Goal: Transaction & Acquisition: Purchase product/service

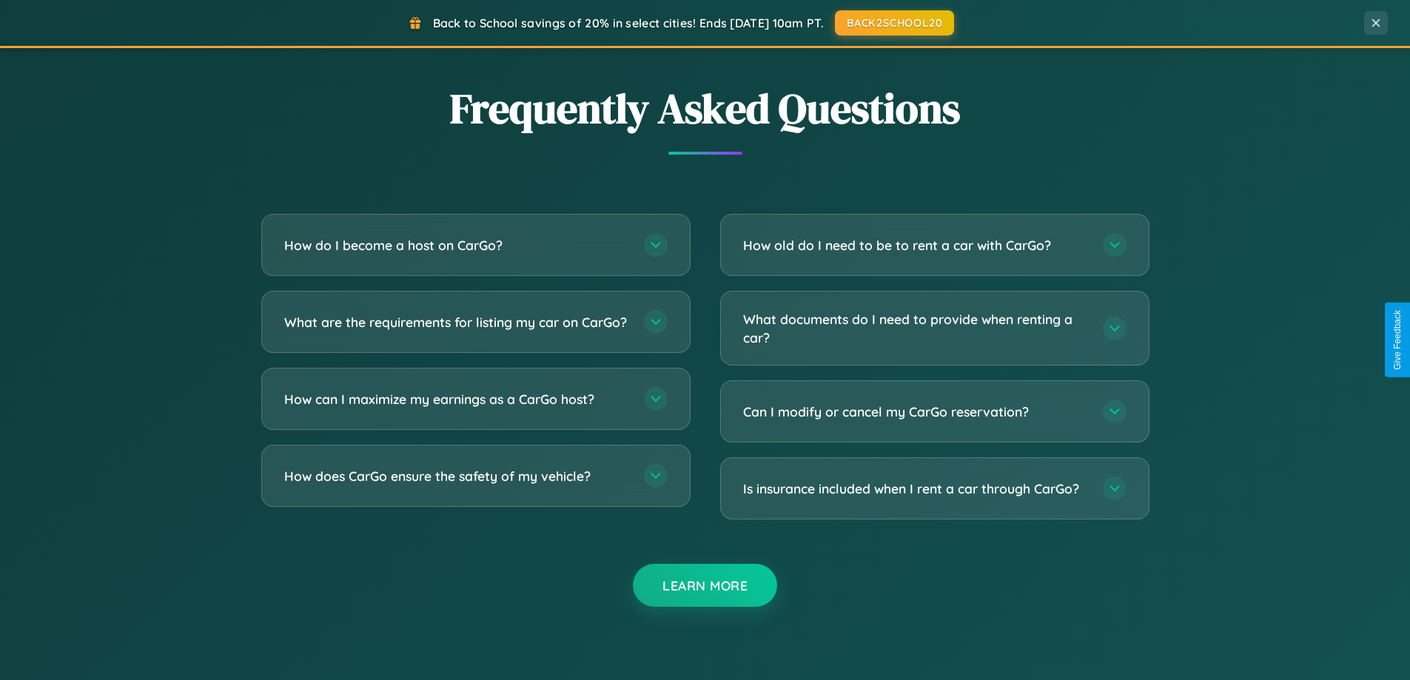
scroll to position [2848, 0]
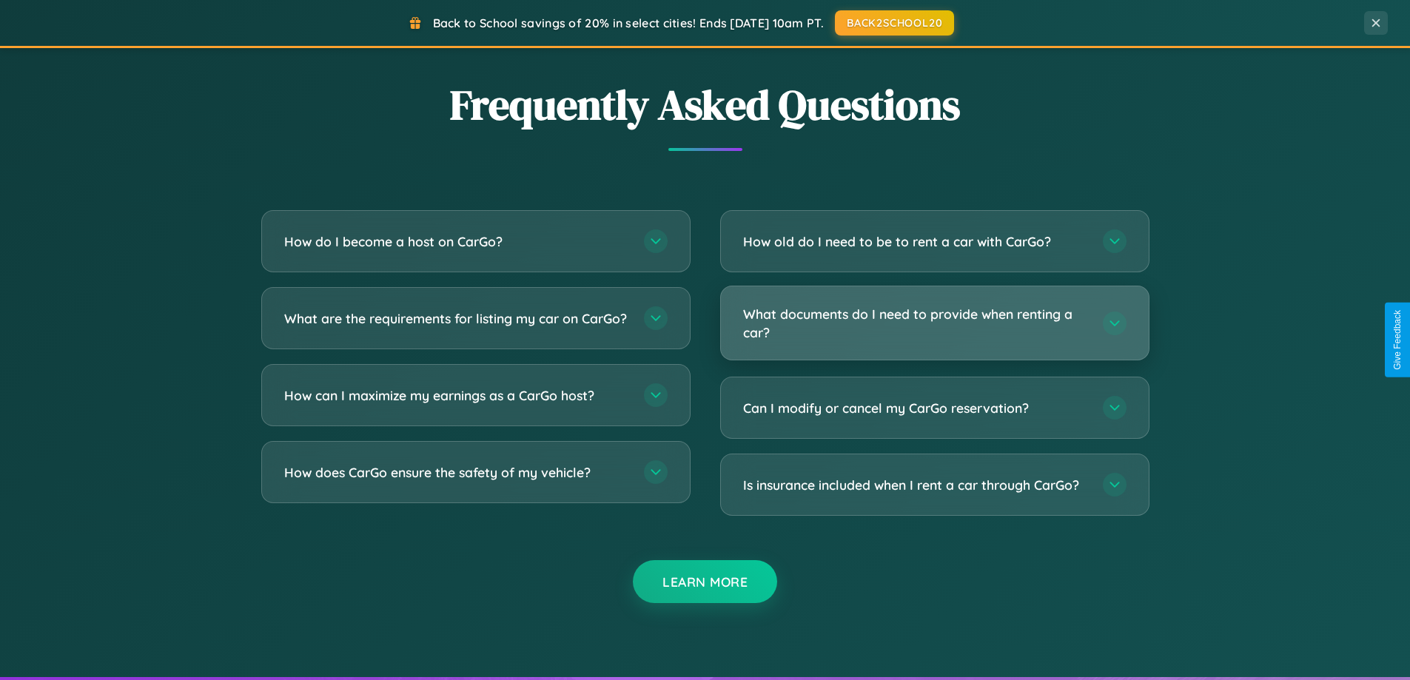
click at [934, 323] on h3 "What documents do I need to provide when renting a car?" at bounding box center [915, 323] width 345 height 36
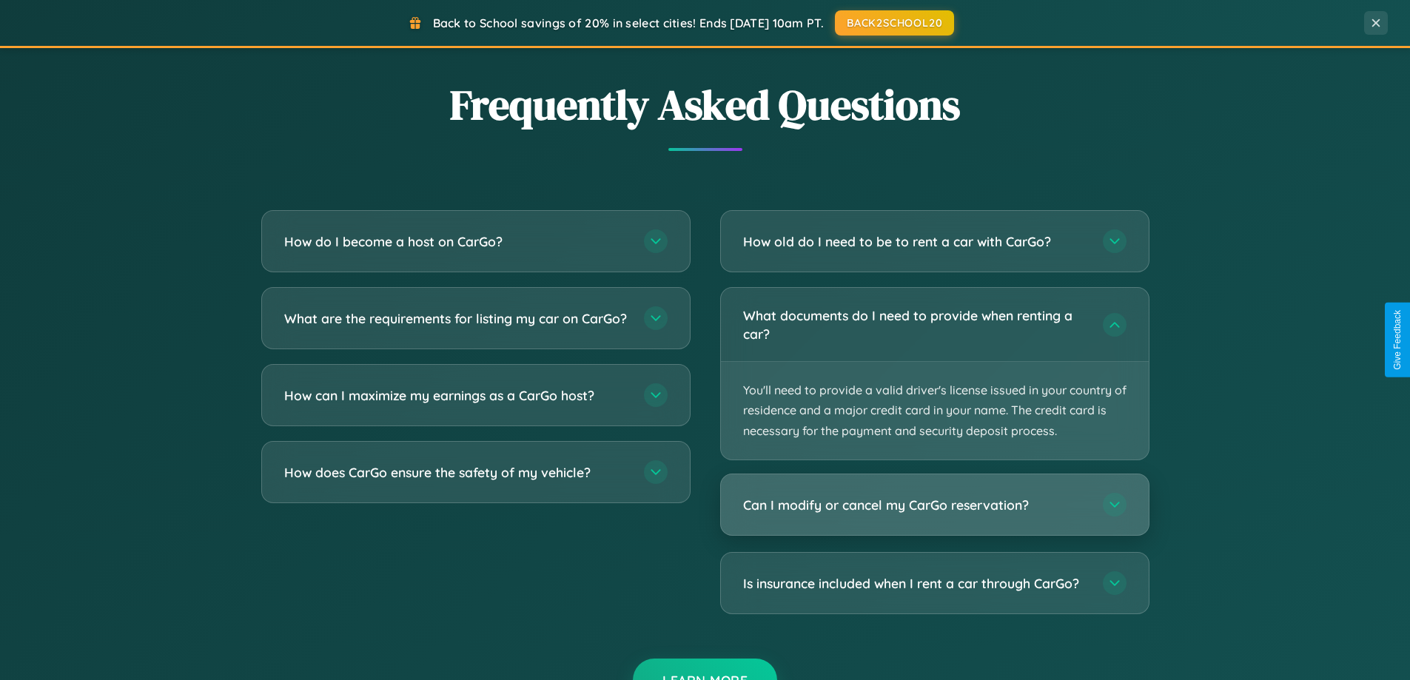
click at [934, 505] on h3 "Can I modify or cancel my CarGo reservation?" at bounding box center [915, 505] width 345 height 19
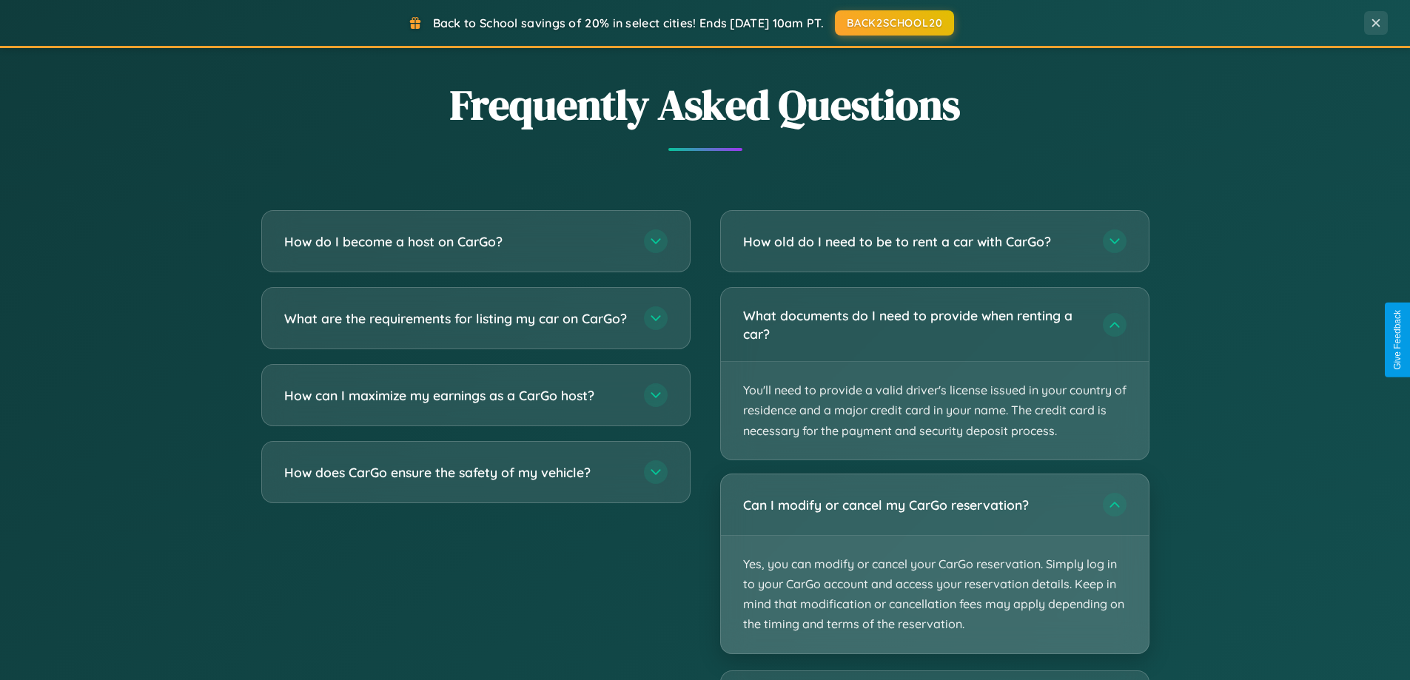
click at [934, 563] on p "Yes, you can modify or cancel your CarGo reservation. Simply log in to your Car…" at bounding box center [935, 595] width 428 height 118
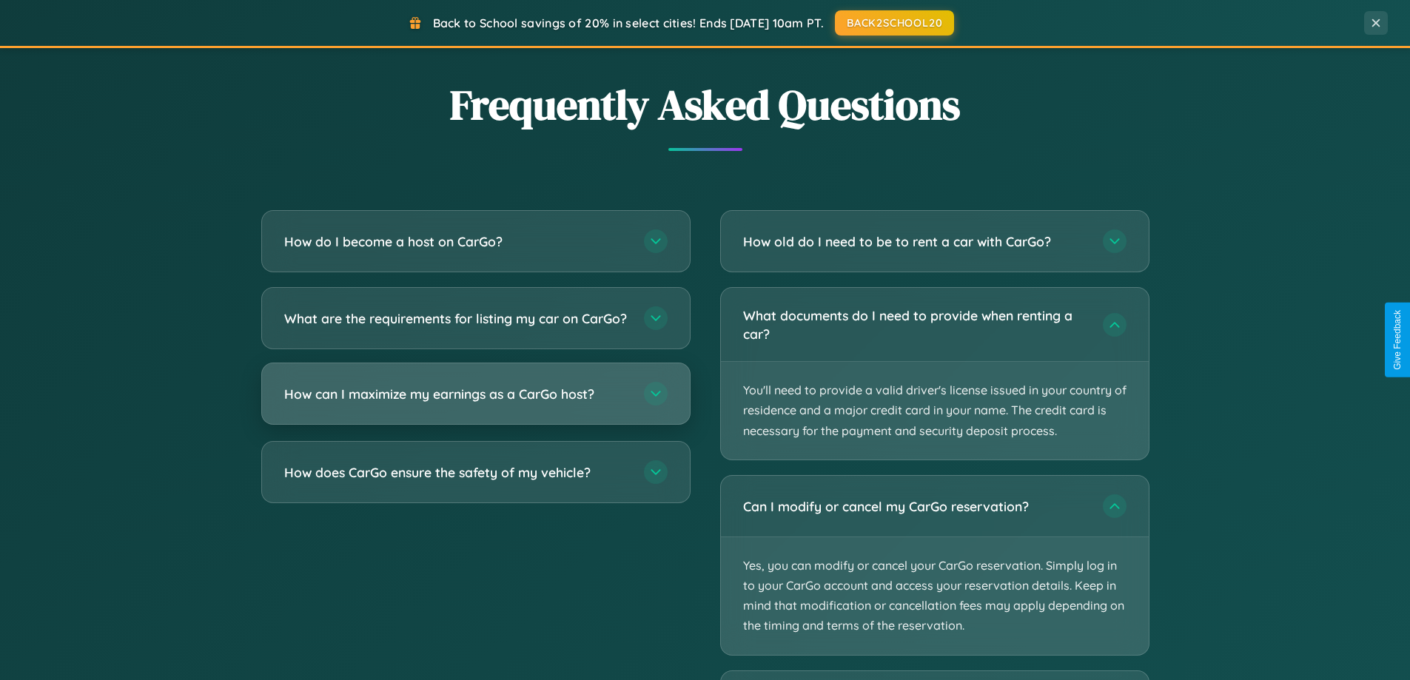
click at [475, 403] on h3 "How can I maximize my earnings as a CarGo host?" at bounding box center [456, 394] width 345 height 19
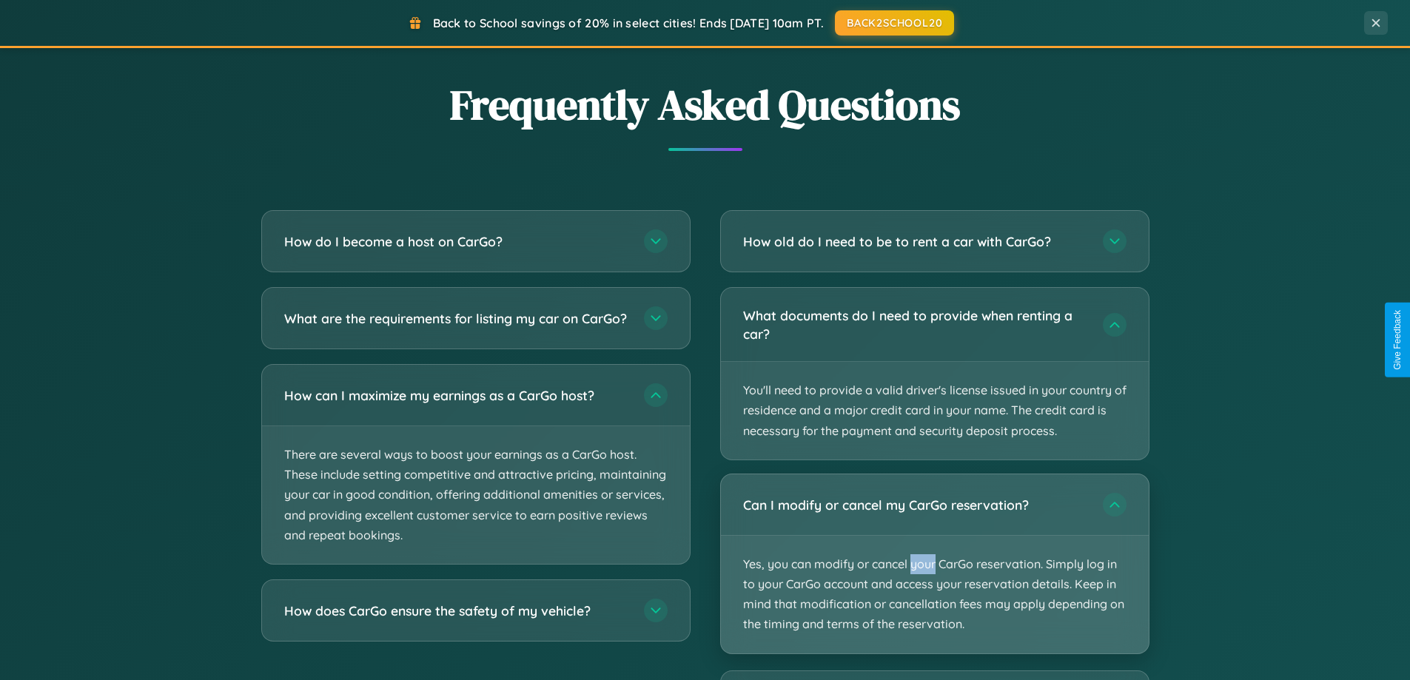
click at [934, 564] on p "Yes, you can modify or cancel your CarGo reservation. Simply log in to your Car…" at bounding box center [935, 595] width 428 height 118
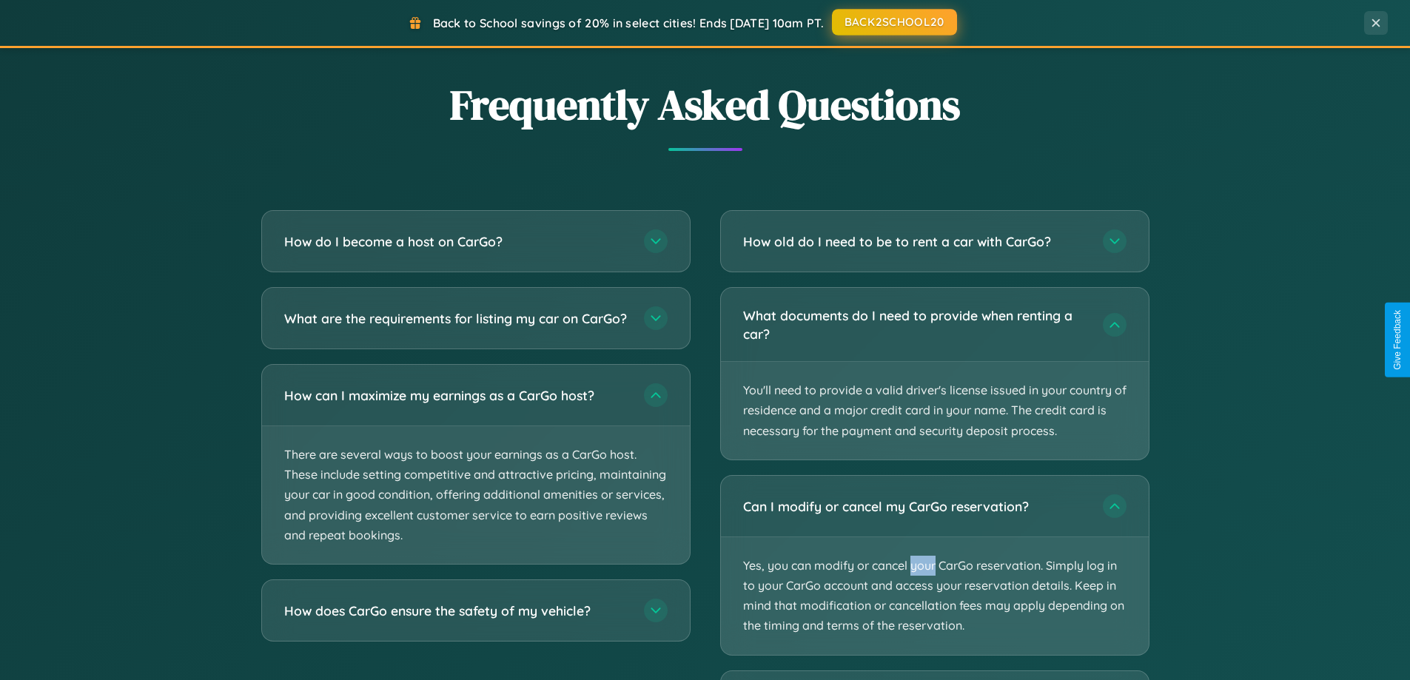
click at [893, 23] on button "BACK2SCHOOL20" at bounding box center [894, 22] width 125 height 27
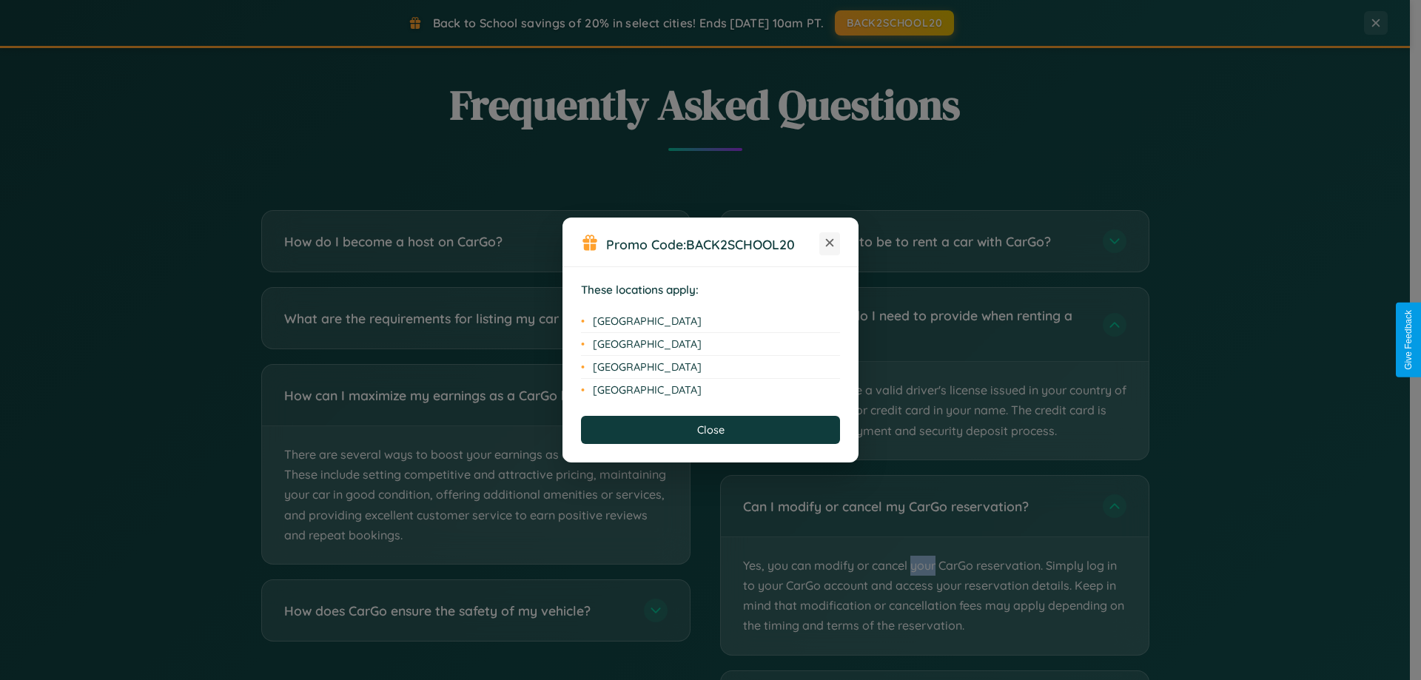
click at [830, 243] on icon at bounding box center [830, 243] width 8 height 8
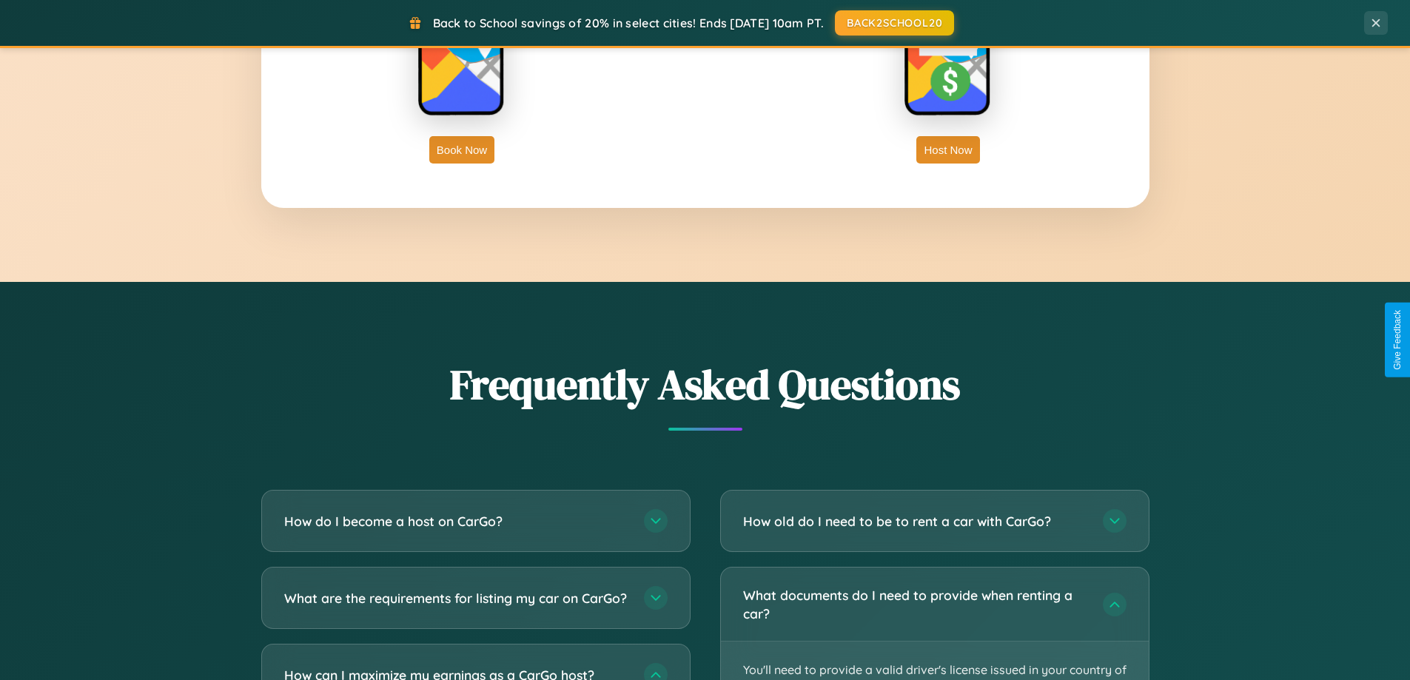
scroll to position [2378, 0]
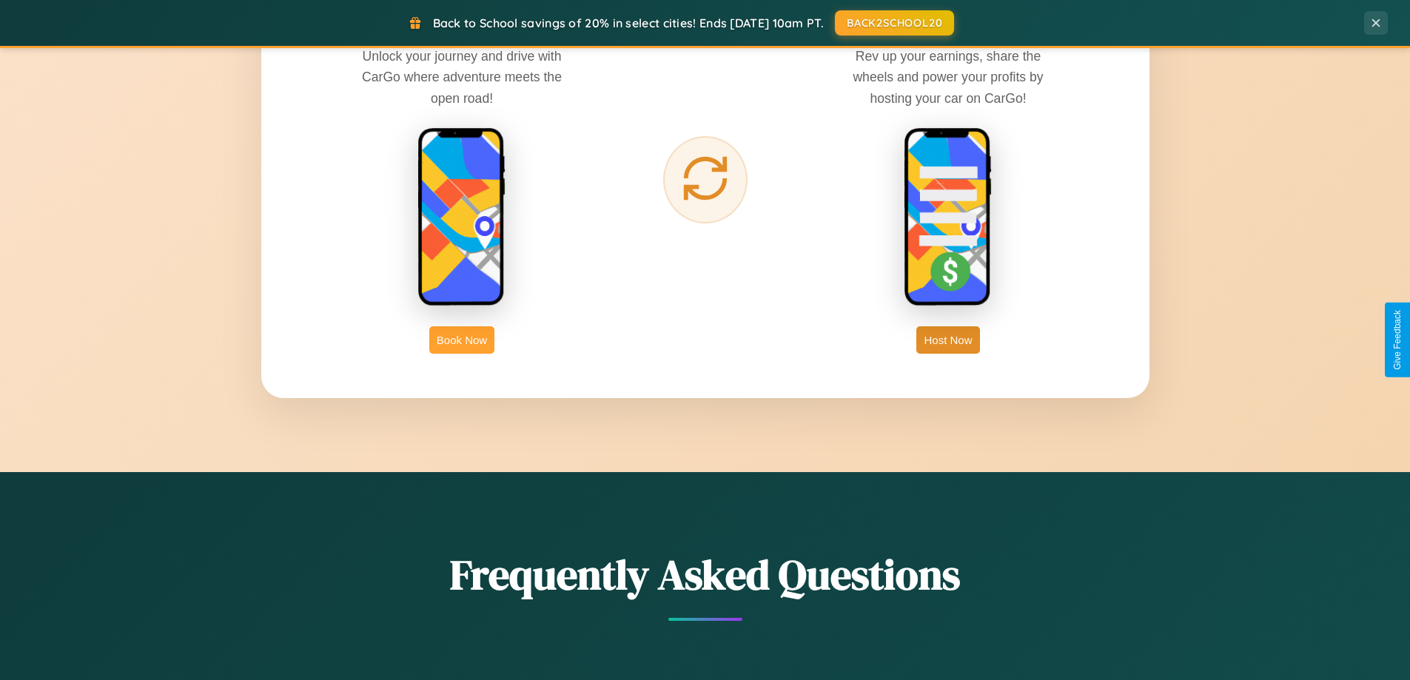
click at [462, 340] on button "Book Now" at bounding box center [461, 339] width 65 height 27
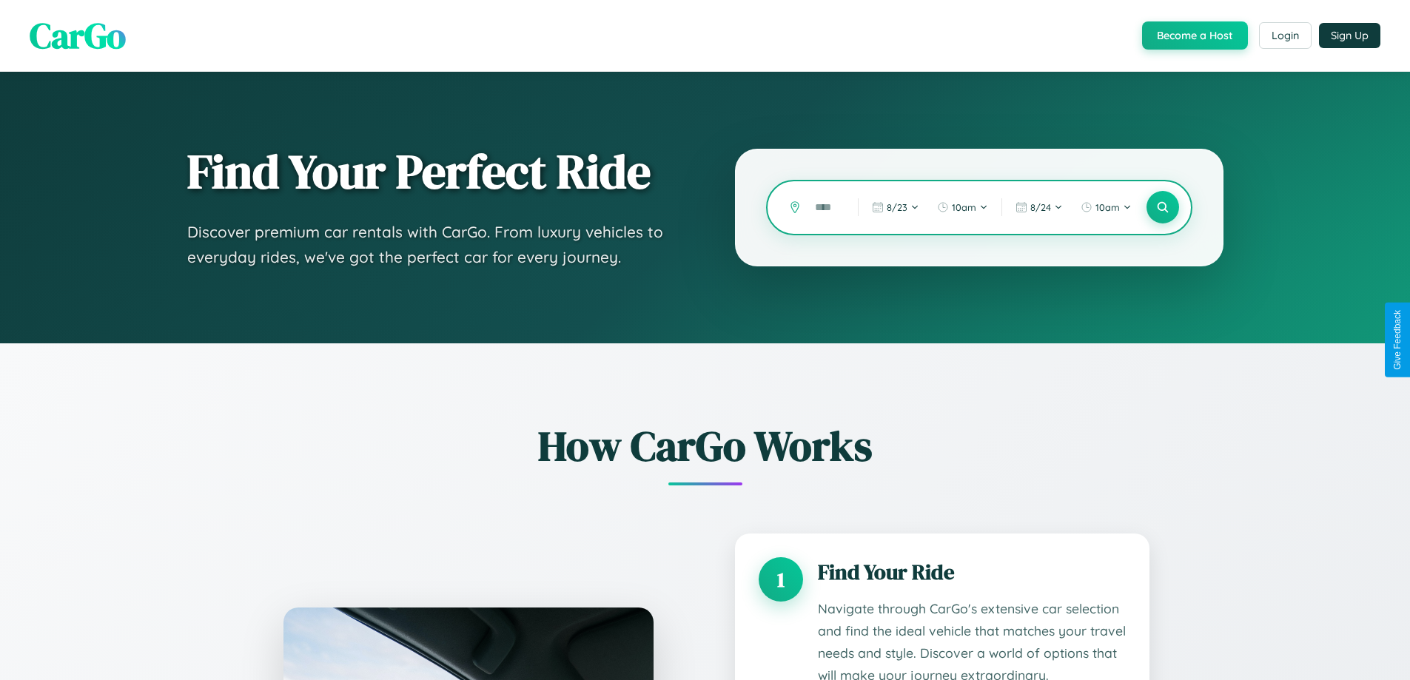
click at [825, 207] on input "text" at bounding box center [825, 208] width 36 height 26
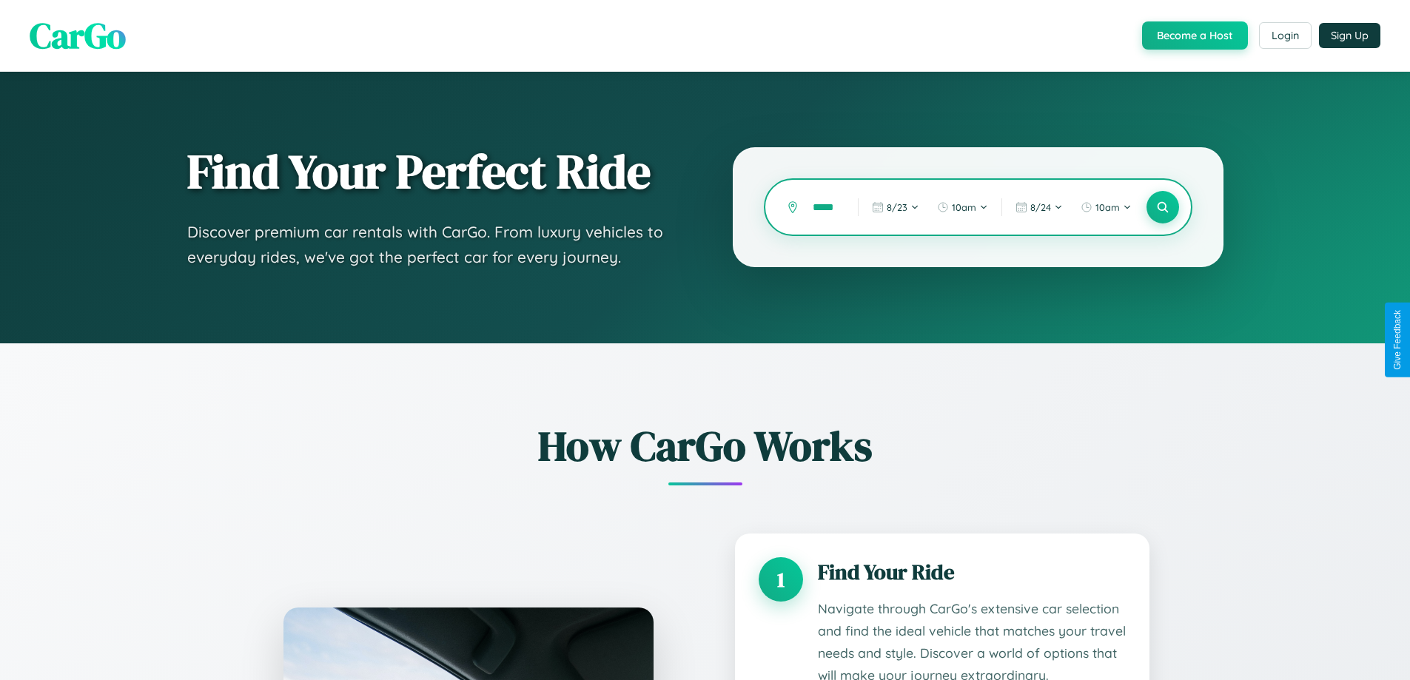
scroll to position [0, 7]
type input "*****"
click at [1162, 207] on icon at bounding box center [1162, 208] width 14 height 14
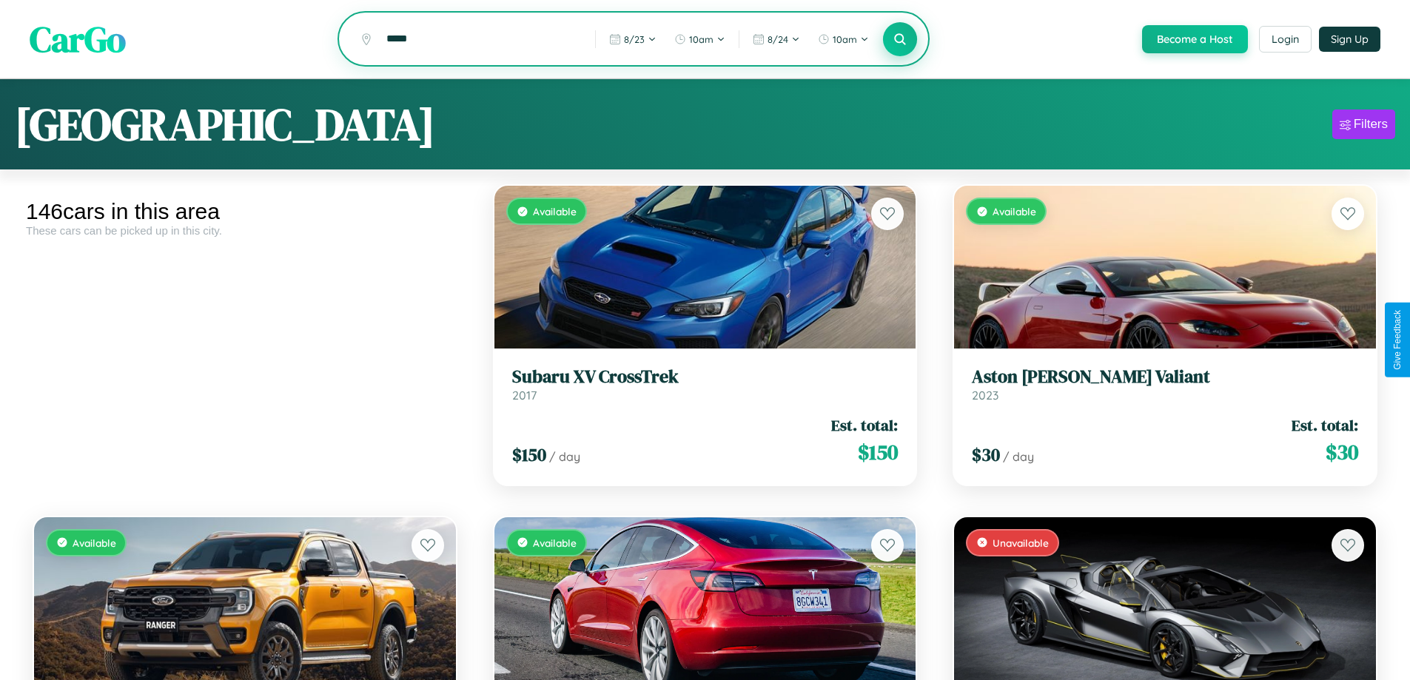
click at [899, 40] on icon at bounding box center [900, 39] width 14 height 14
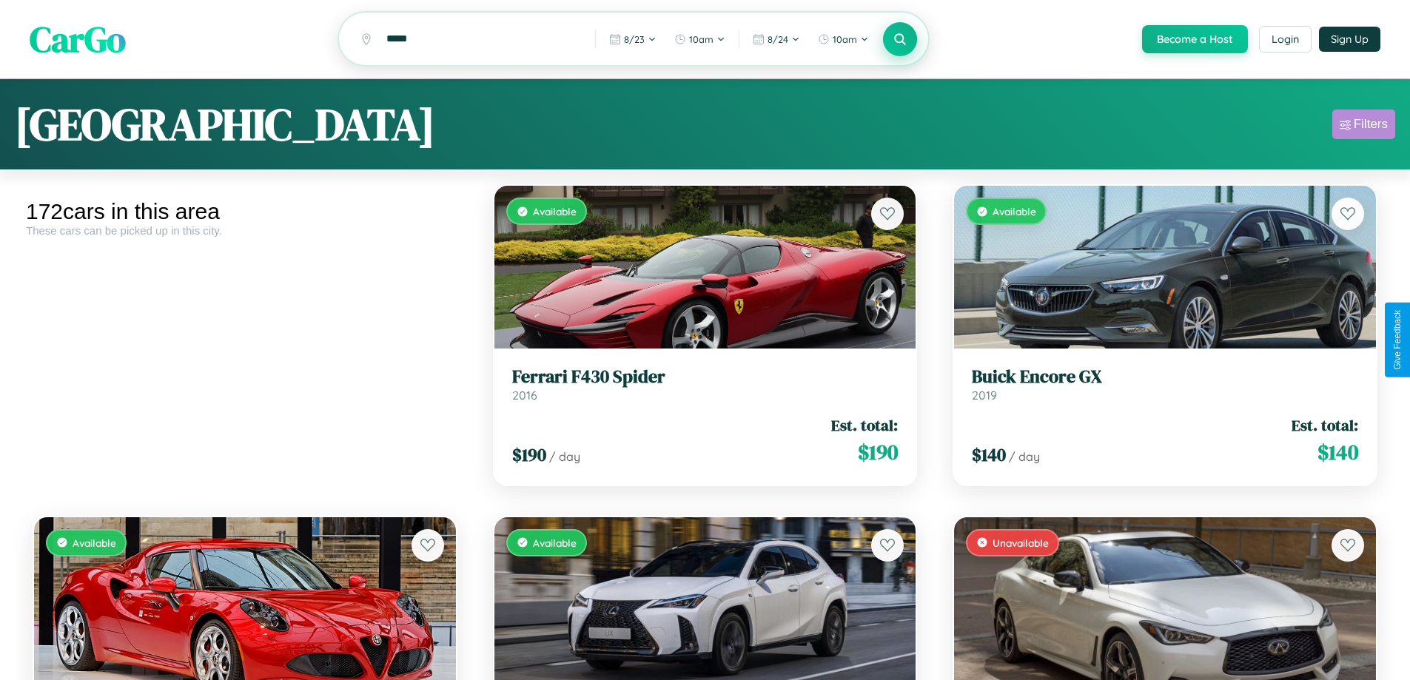
click at [1363, 127] on div "Filters" at bounding box center [1371, 124] width 34 height 15
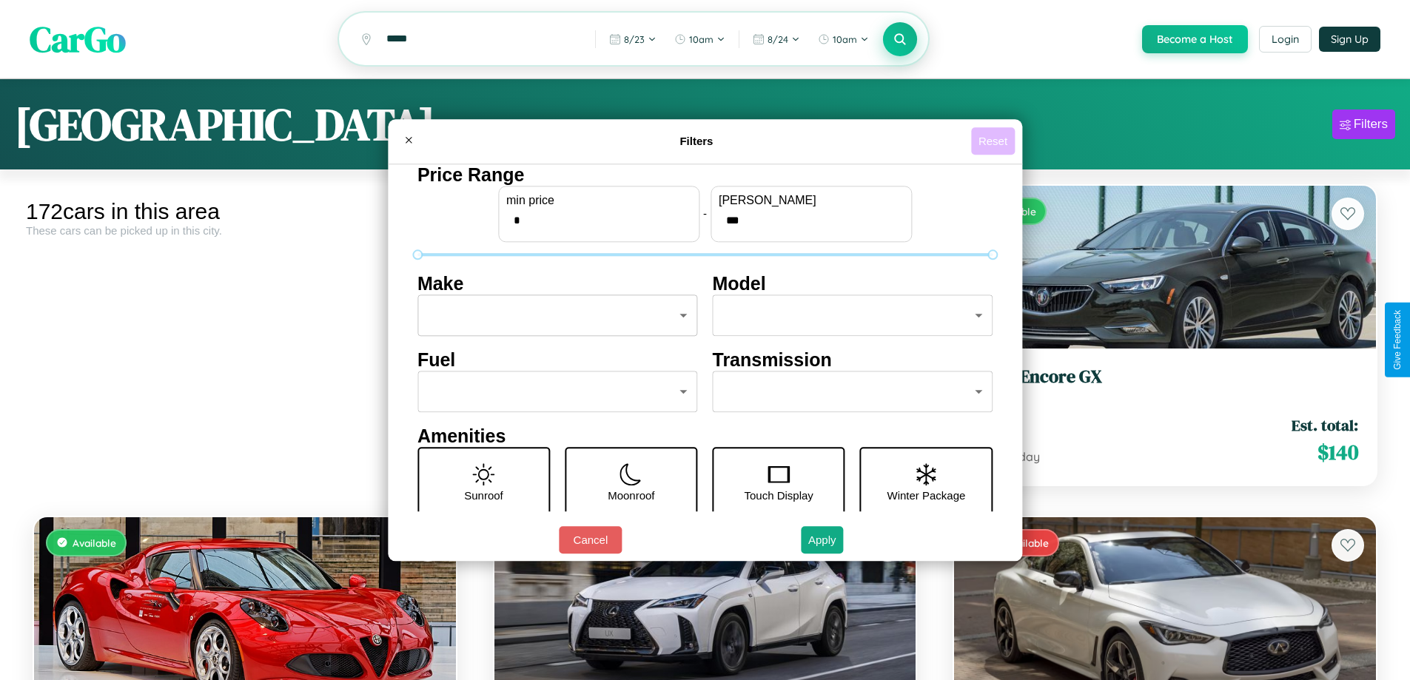
click at [995, 141] on button "Reset" at bounding box center [993, 140] width 44 height 27
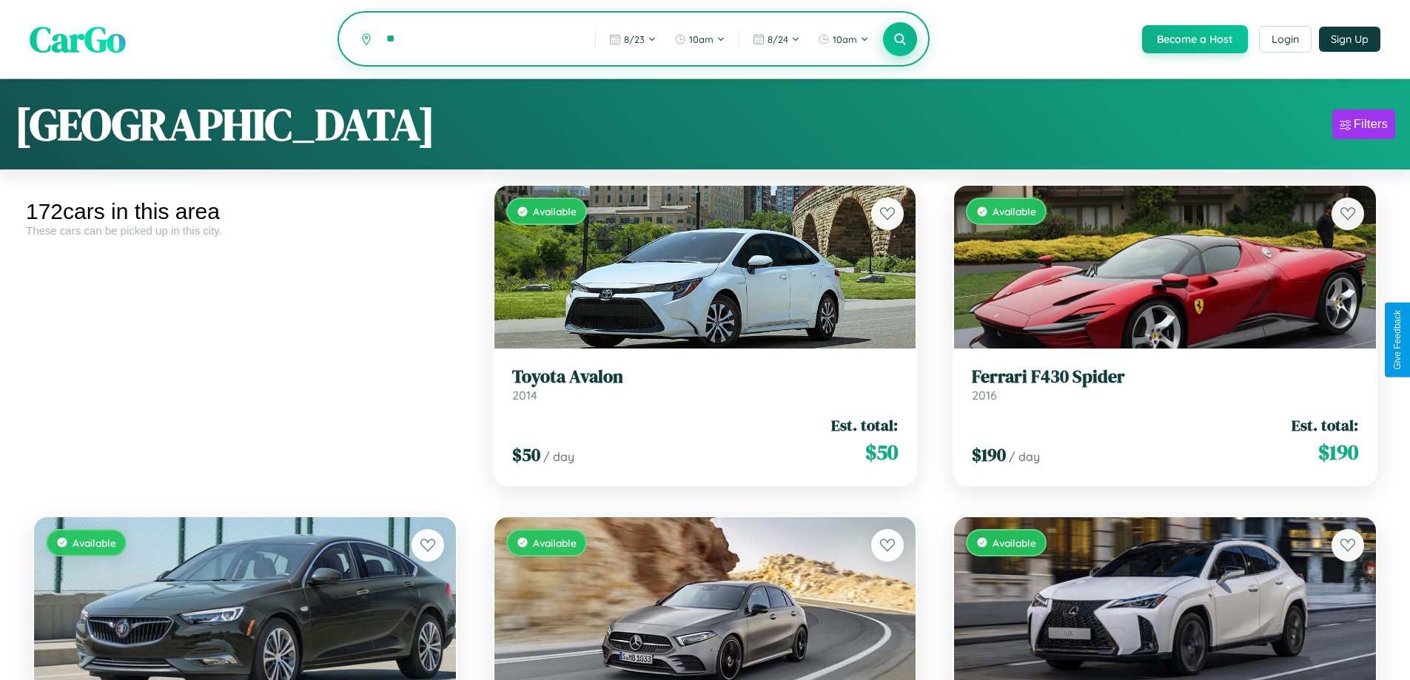
type input "*"
type input "******"
click at [899, 40] on icon at bounding box center [900, 39] width 14 height 14
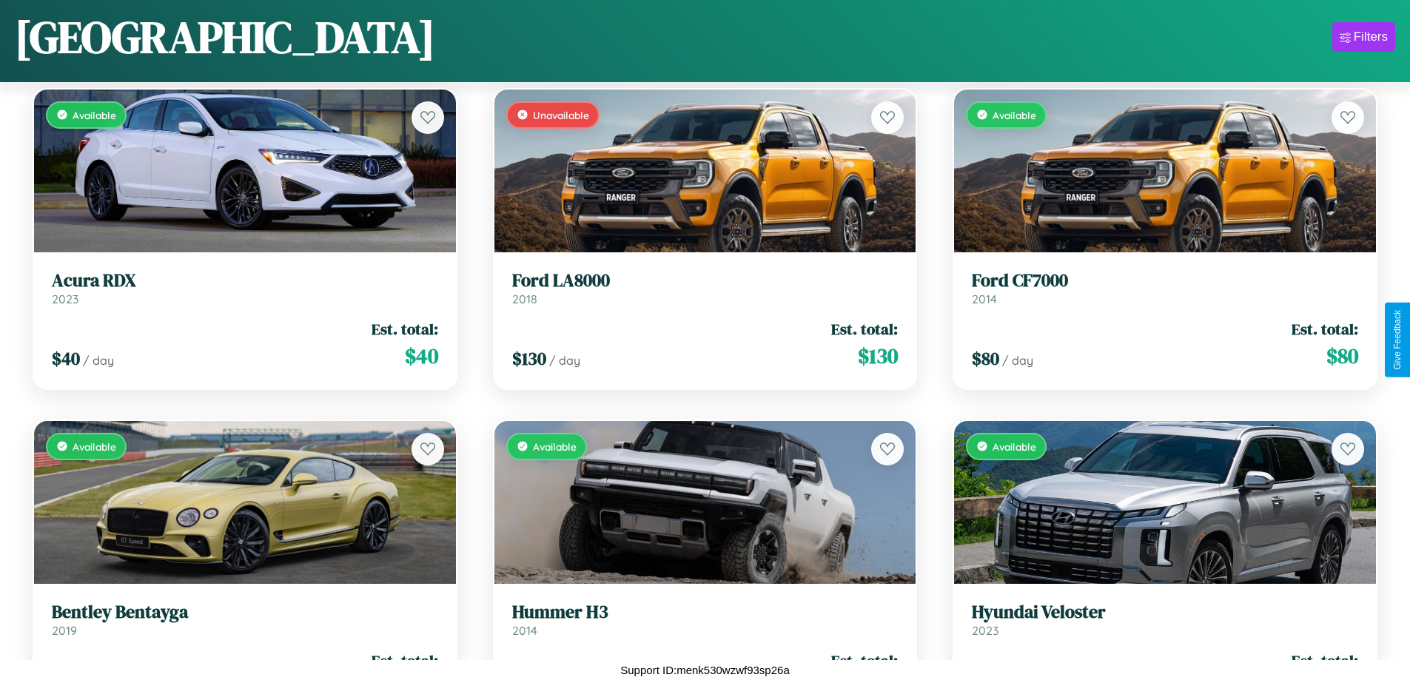
scroll to position [17109, 0]
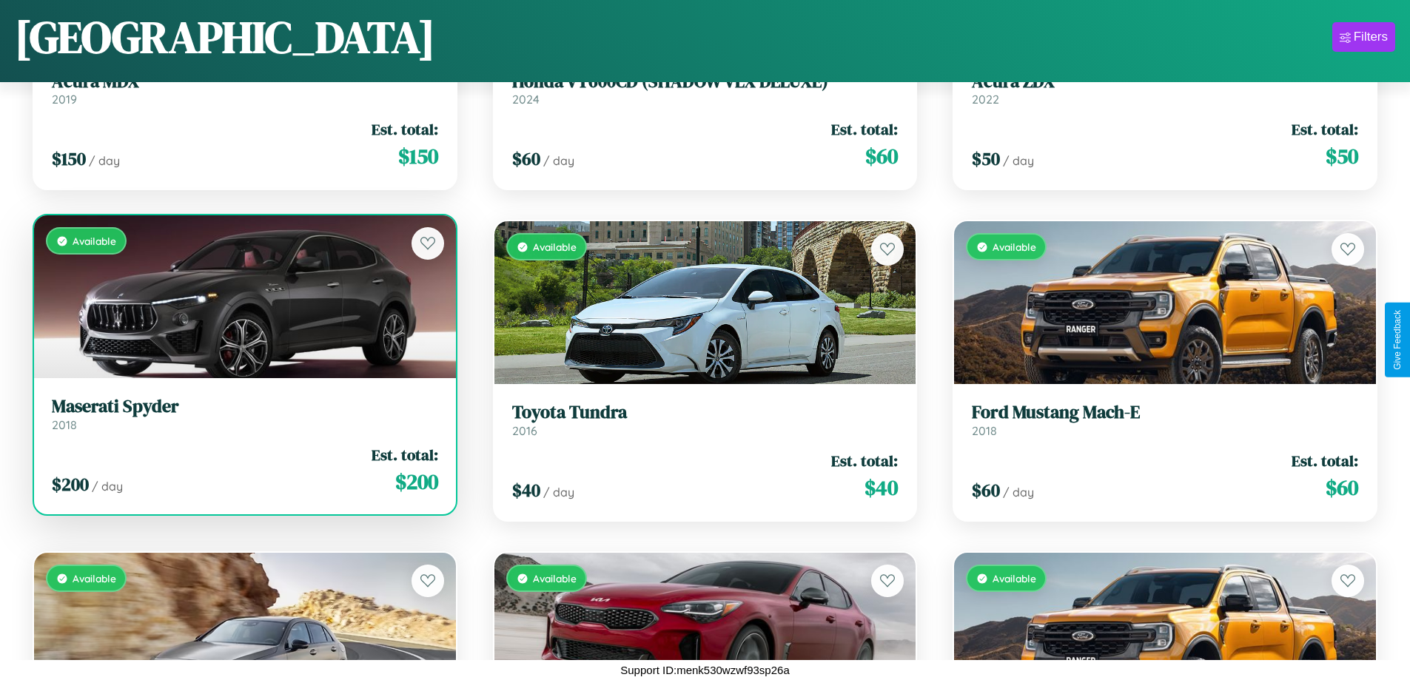
click at [243, 414] on h3 "Maserati Spyder" at bounding box center [245, 406] width 386 height 21
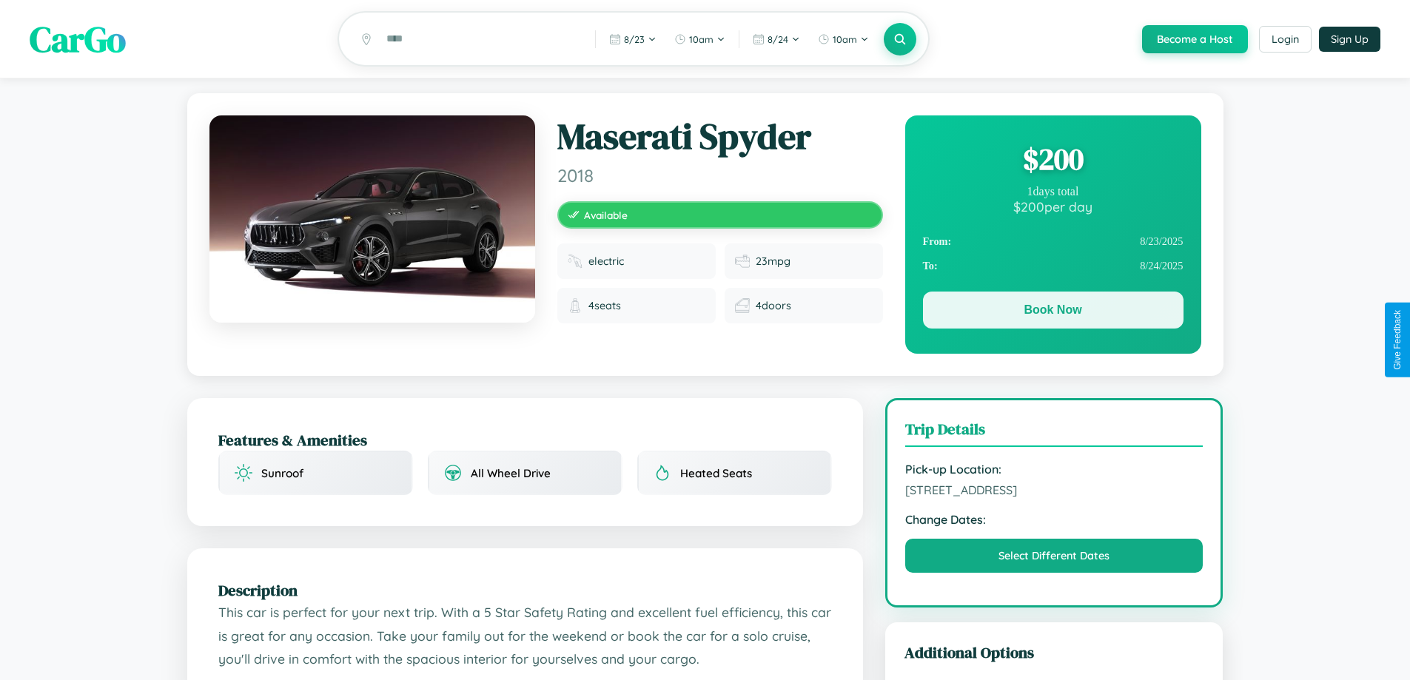
click at [1052, 312] on button "Book Now" at bounding box center [1053, 310] width 260 height 37
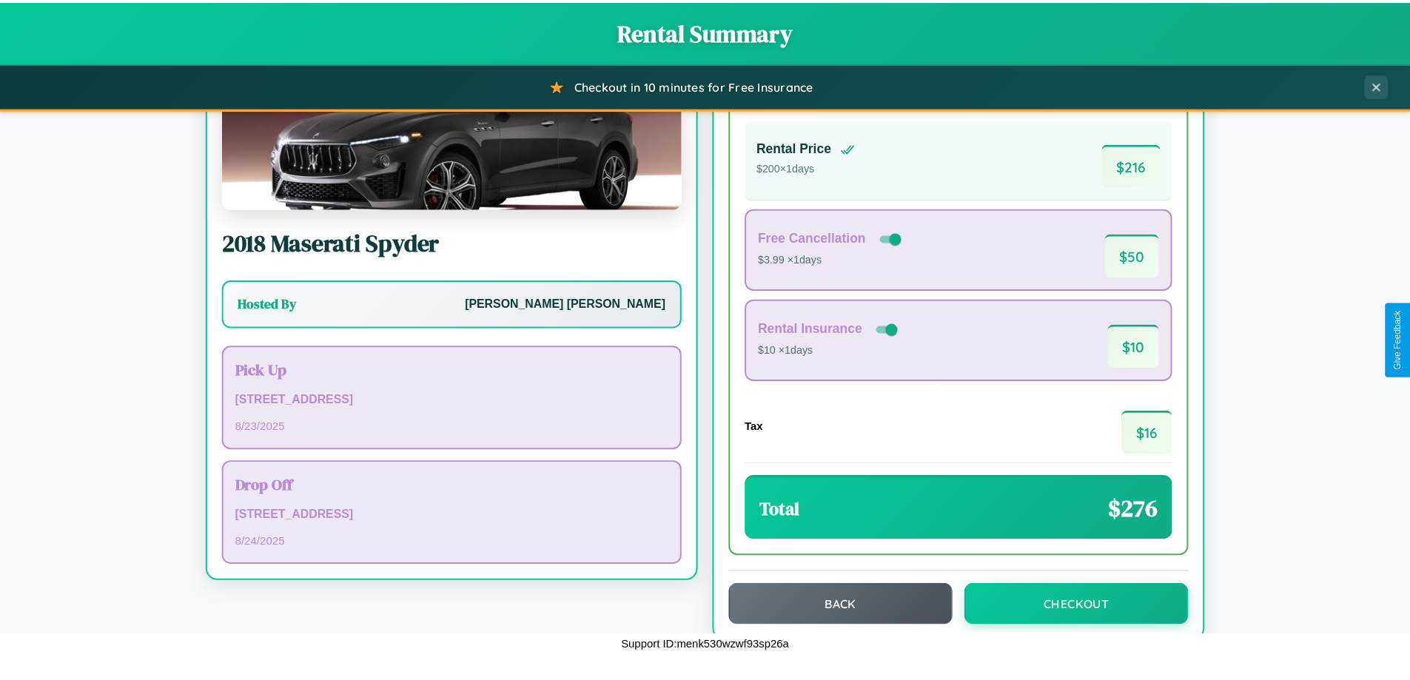
scroll to position [101, 0]
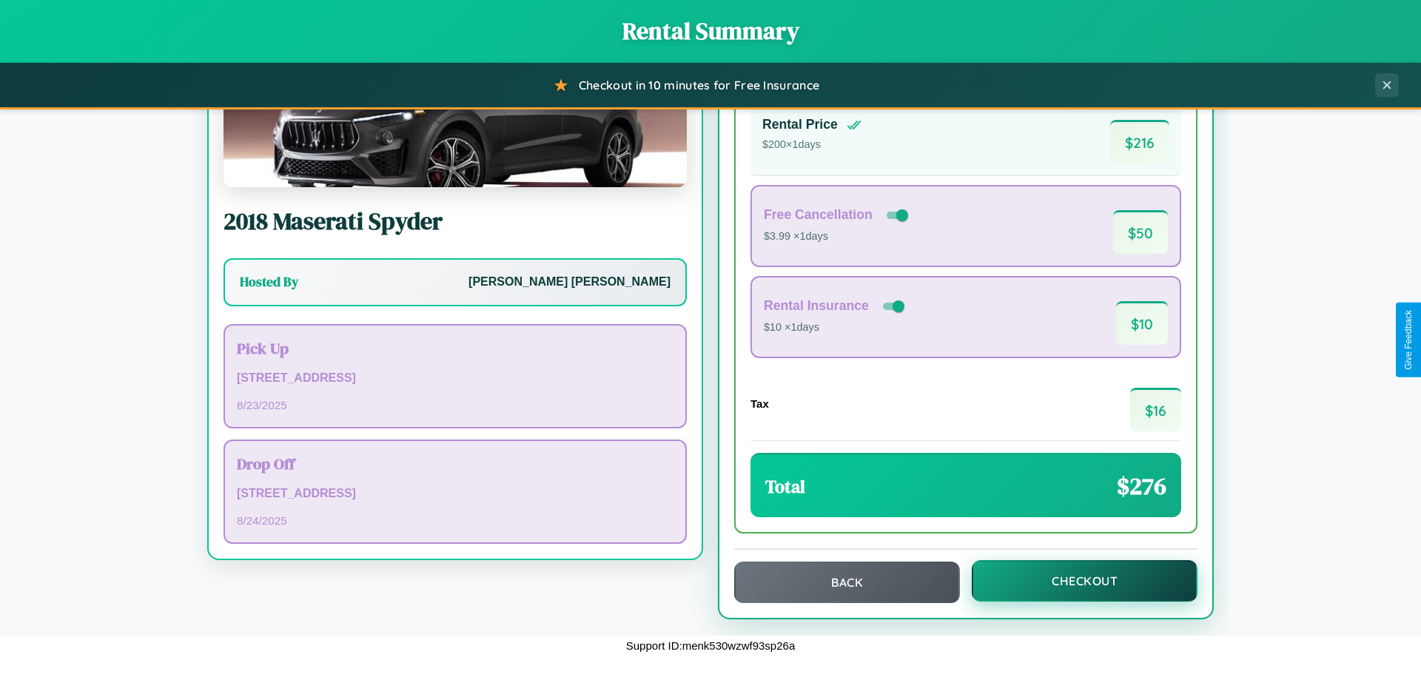
click at [1075, 581] on button "Checkout" at bounding box center [1085, 580] width 226 height 41
